Goal: Use online tool/utility: Utilize a website feature to perform a specific function

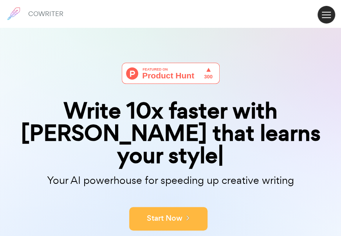
click at [171, 207] on button "Start Now" at bounding box center [168, 218] width 78 height 23
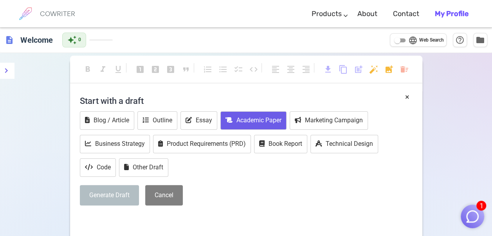
click at [255, 120] on button "Academic Paper" at bounding box center [253, 120] width 66 height 18
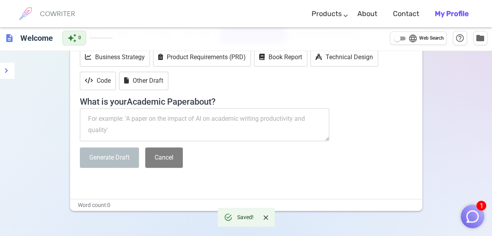
scroll to position [87, 0]
click at [92, 117] on textarea at bounding box center [205, 124] width 250 height 33
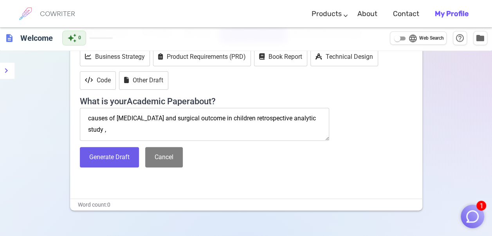
scroll to position [0, 0]
click at [181, 127] on textarea "causes of intestinal obstruction and surgical outcome in children retrospective…" at bounding box center [205, 124] width 250 height 33
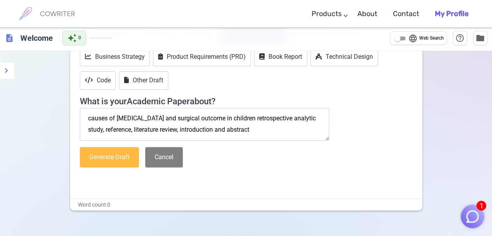
type textarea "causes of intestinal obstruction and surgical outcome in children retrospective…"
click at [117, 157] on button "Generate Draft" at bounding box center [109, 157] width 59 height 21
